Goal: Task Accomplishment & Management: Complete application form

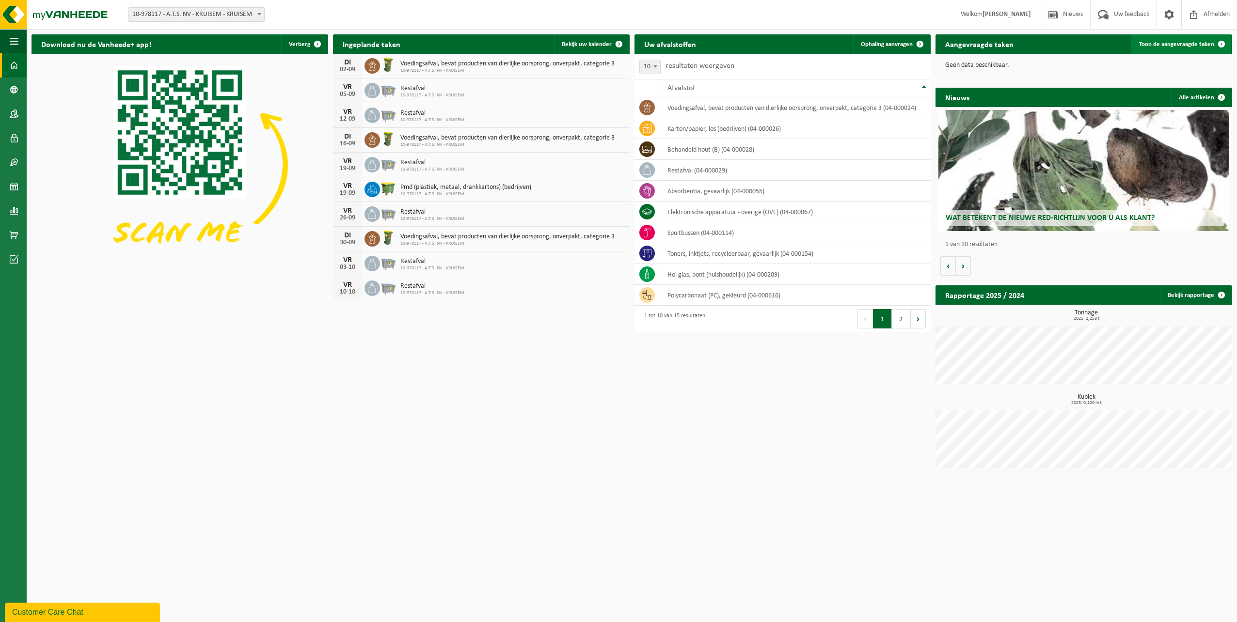
click at [1179, 47] on span "Toon de aangevraagde taken" at bounding box center [1176, 44] width 75 height 6
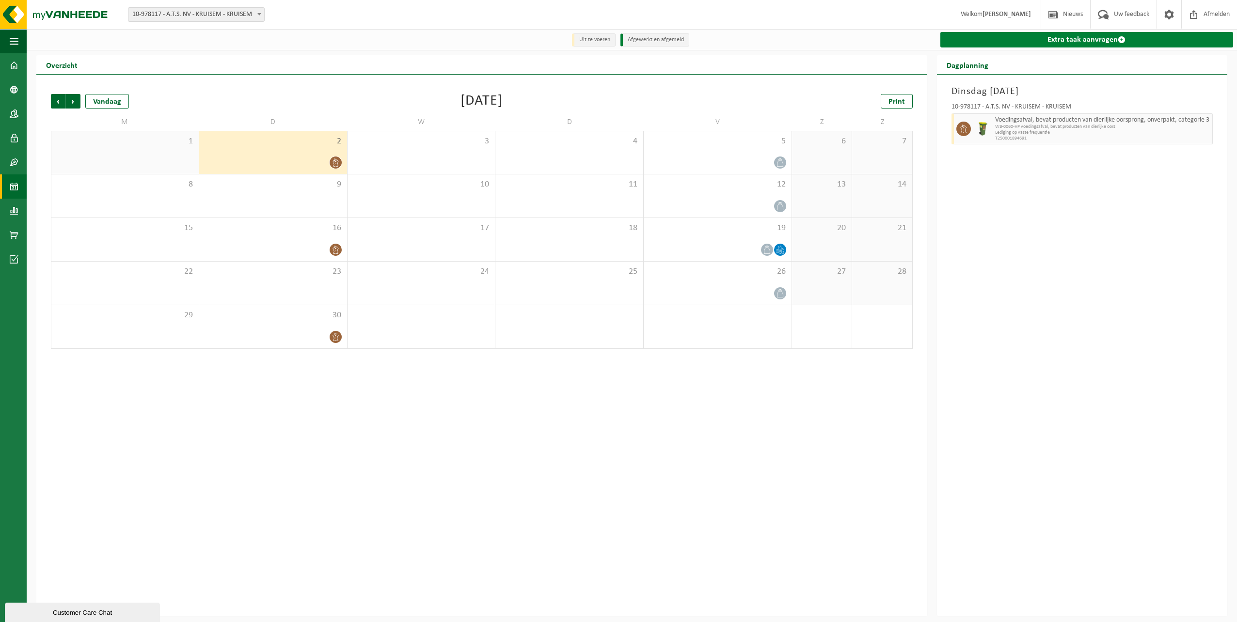
click at [1055, 38] on link "Extra taak aanvragen" at bounding box center [1086, 40] width 293 height 16
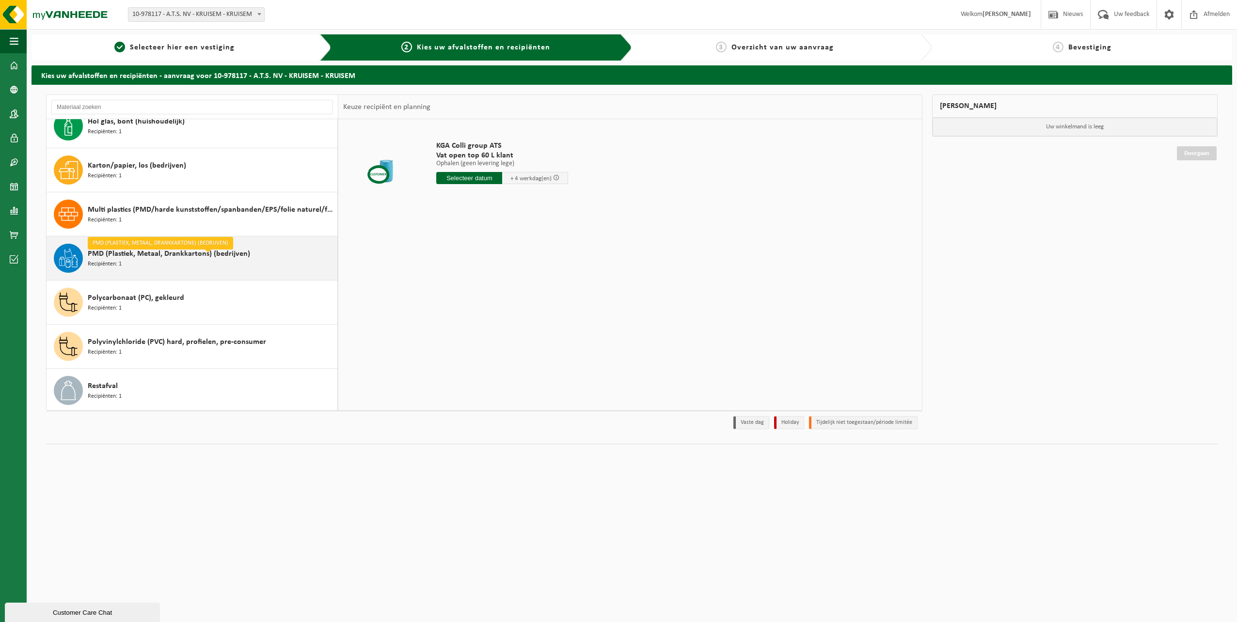
scroll to position [132, 0]
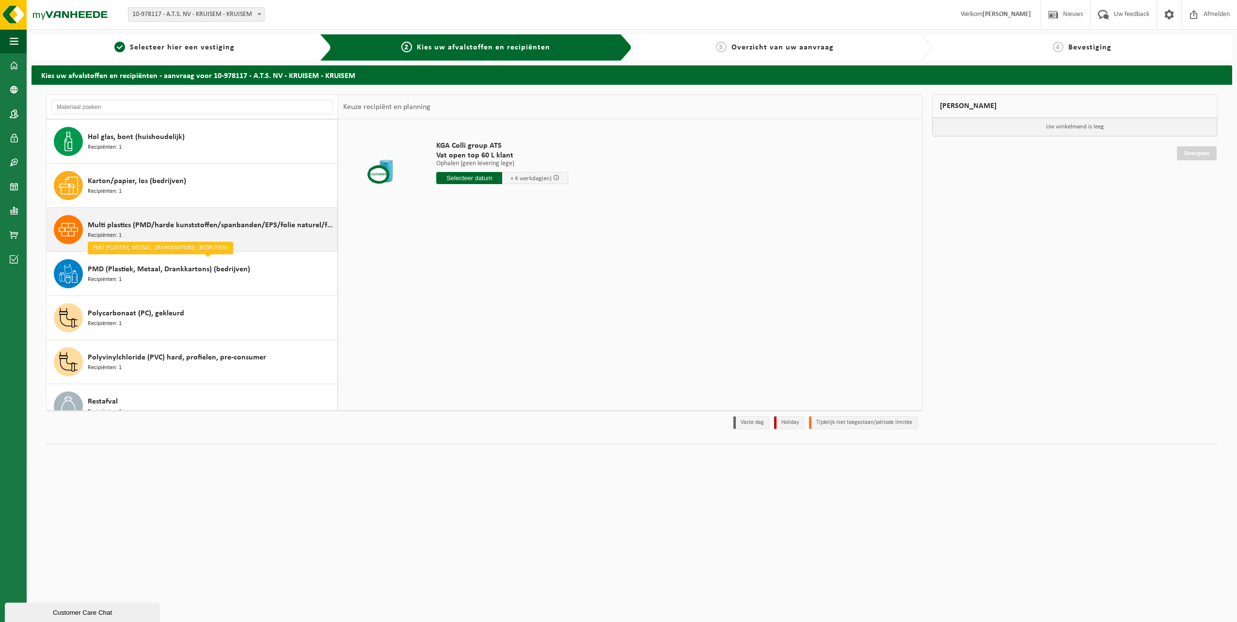
click at [233, 226] on span "Multi plastics (PMD/harde kunststoffen/spanbanden/EPS/folie naturel/folie gemen…" at bounding box center [211, 226] width 247 height 12
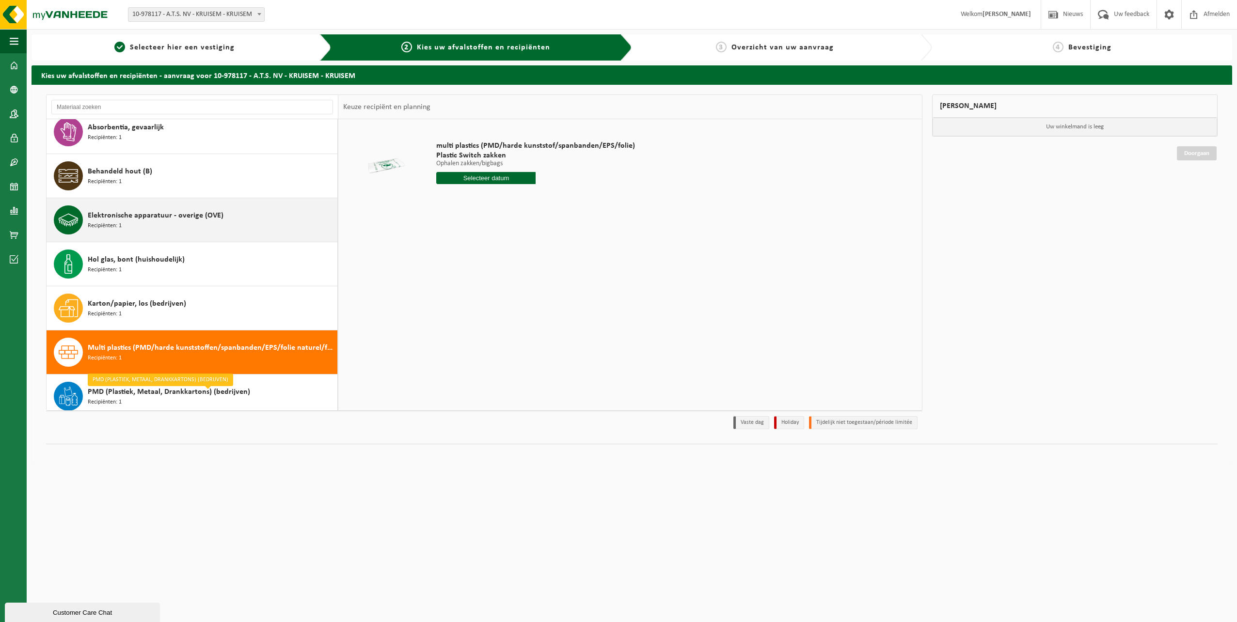
scroll to position [0, 0]
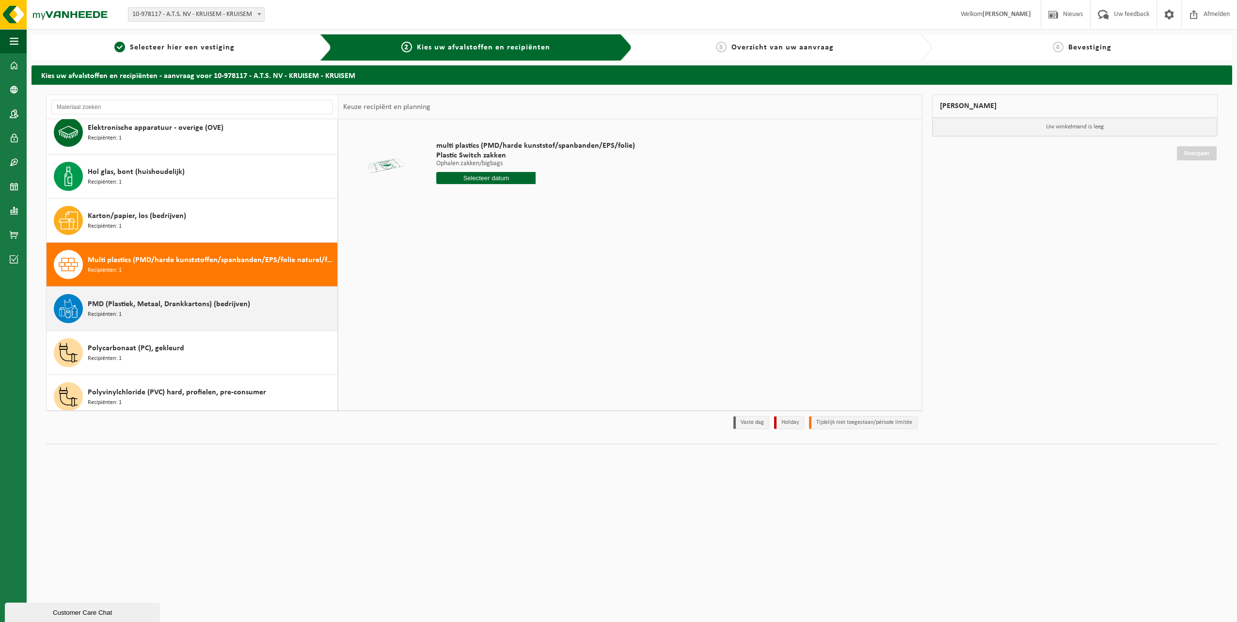
click at [192, 302] on span "PMD (Plastiek, Metaal, Drankkartons) (bedrijven)" at bounding box center [169, 305] width 162 height 12
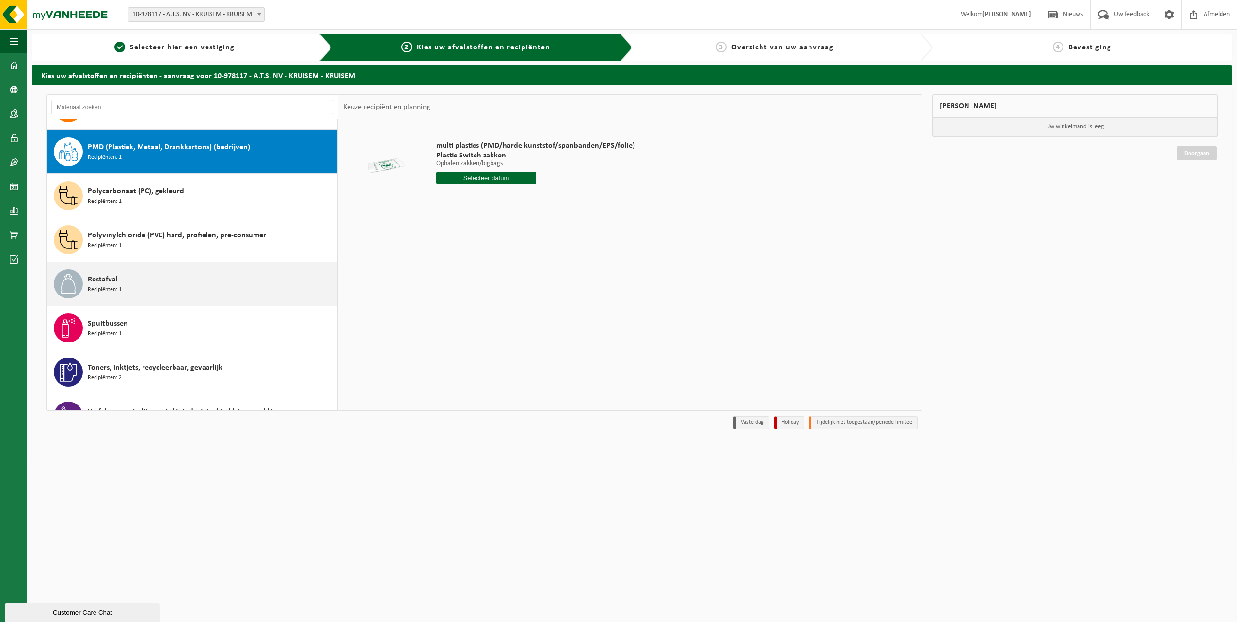
scroll to position [265, 0]
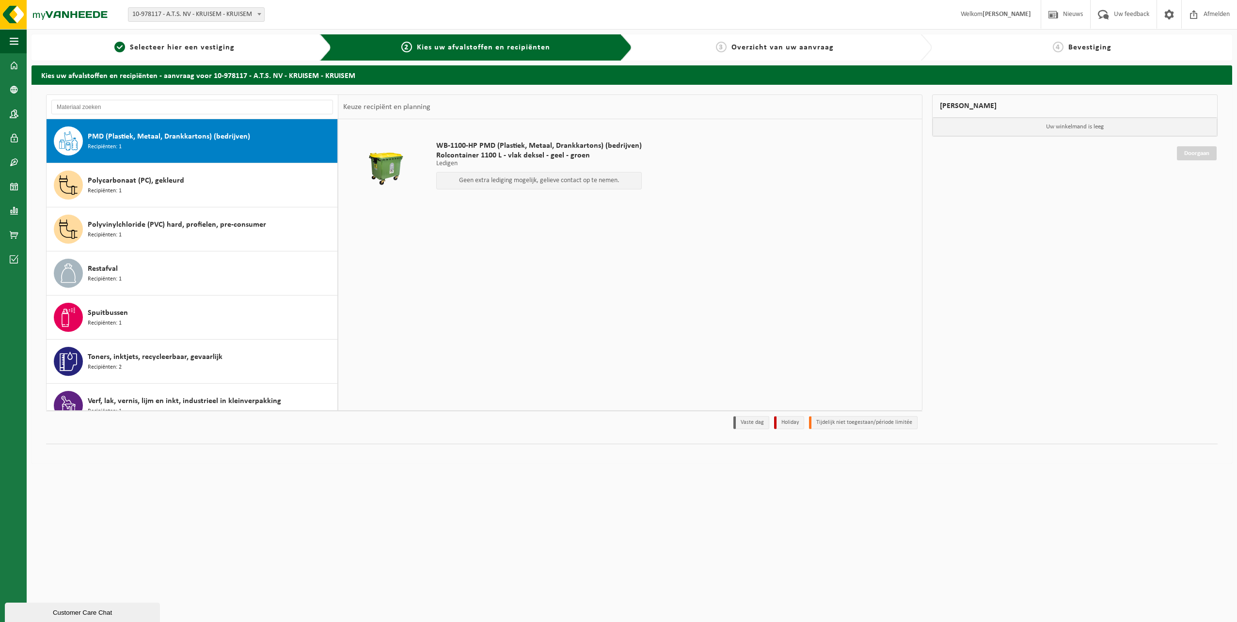
click at [57, 618] on button "Customer Care Chat" at bounding box center [82, 612] width 155 height 19
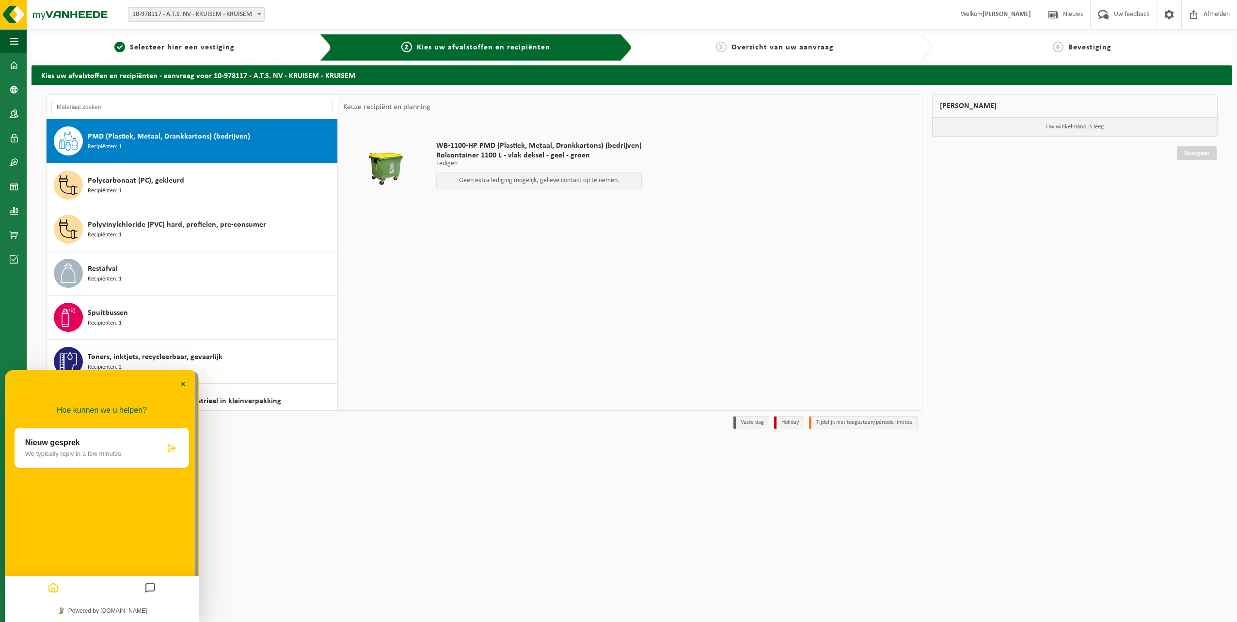
click at [84, 445] on p "Nieuw gesprek" at bounding box center [95, 443] width 140 height 9
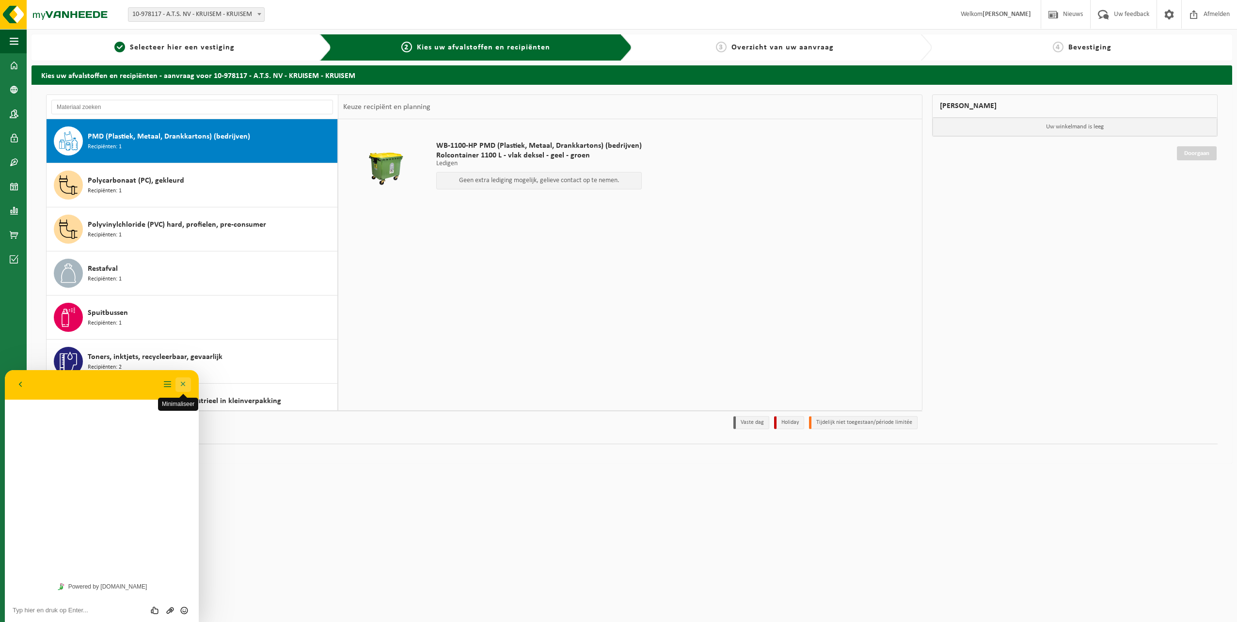
click at [183, 385] on button "Minimaliseer" at bounding box center [183, 385] width 16 height 15
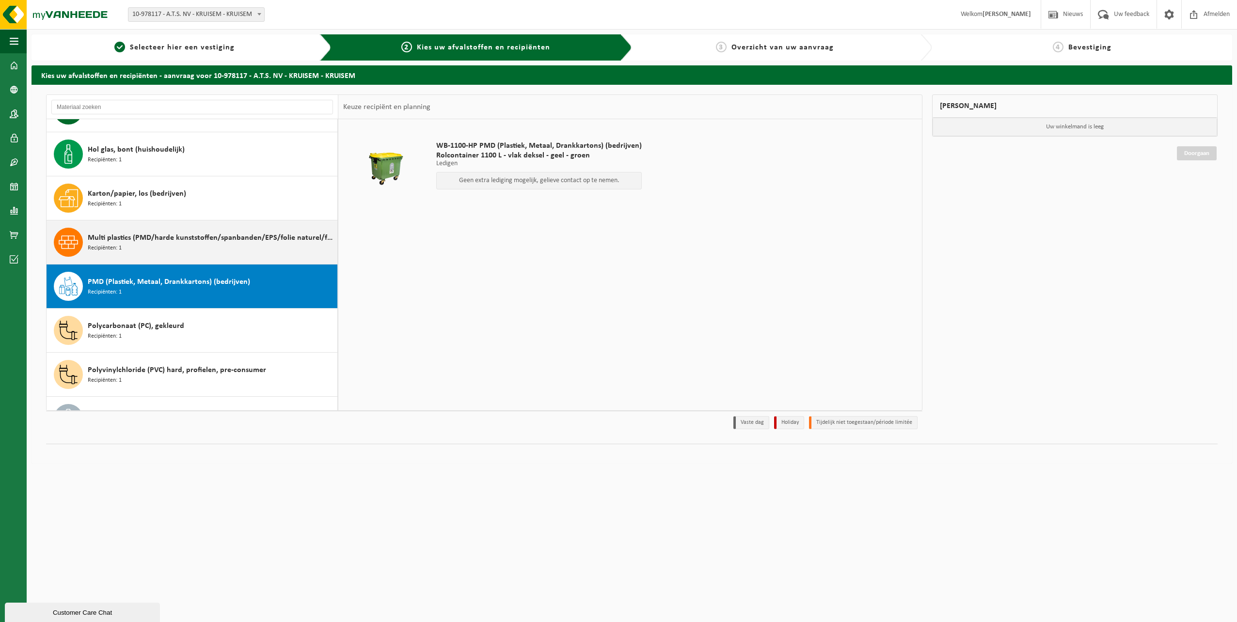
click at [151, 240] on span "Multi plastics (PMD/harde kunststoffen/spanbanden/EPS/folie naturel/folie gemen…" at bounding box center [211, 238] width 247 height 12
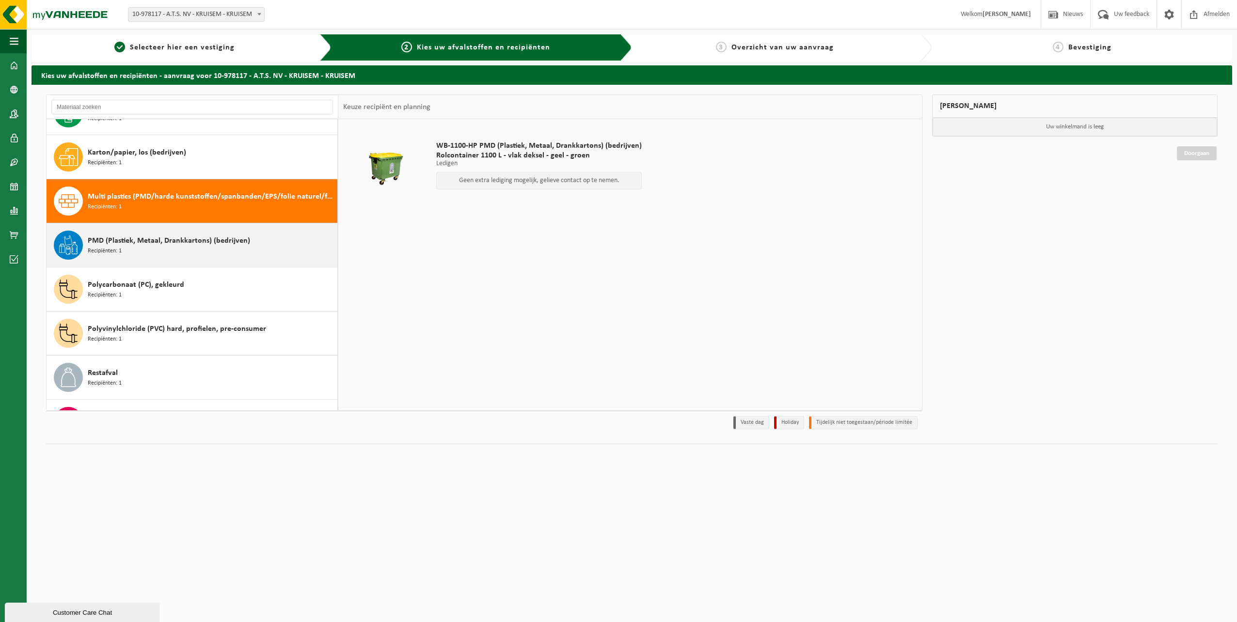
scroll to position [221, 0]
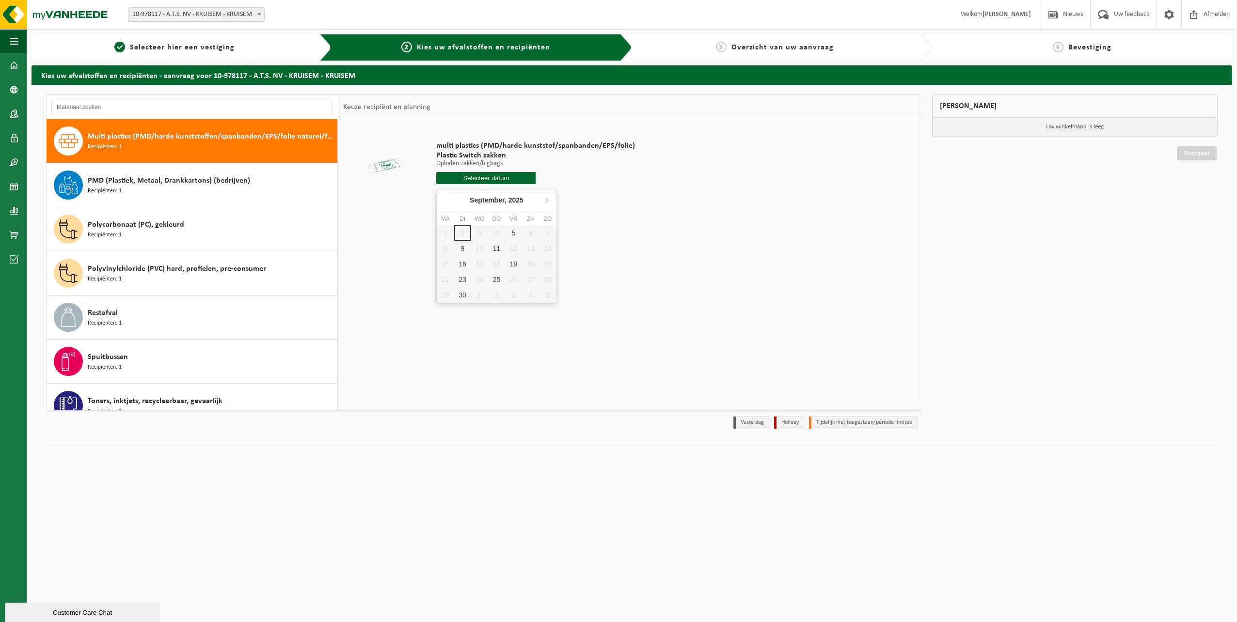
click at [510, 175] on input "text" at bounding box center [485, 178] width 99 height 12
click at [513, 229] on div "5" at bounding box center [513, 233] width 17 height 16
type input "Van [DATE]"
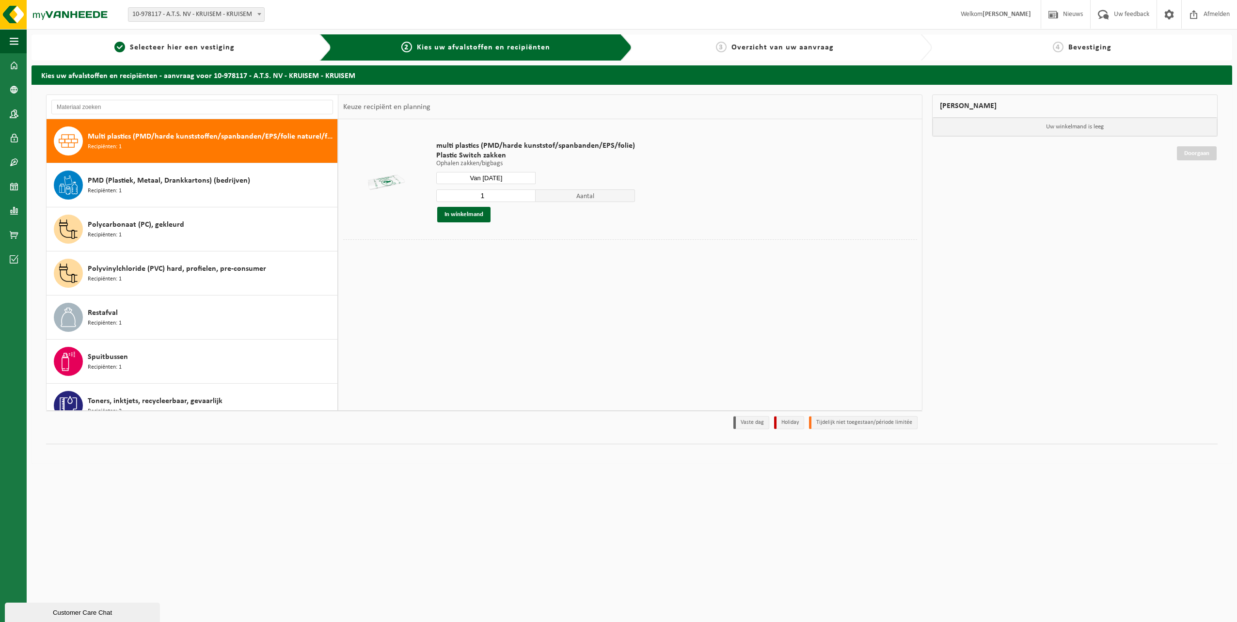
click at [499, 195] on input "1" at bounding box center [485, 196] width 99 height 13
